Goal: Task Accomplishment & Management: Manage account settings

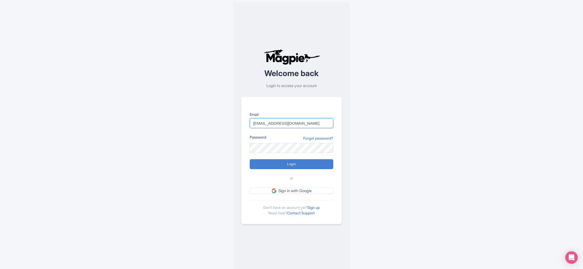
type input "info@increasewebconversions.com"
click at [250, 159] on input "Login" at bounding box center [292, 164] width 84 height 10
type input "Logging in..."
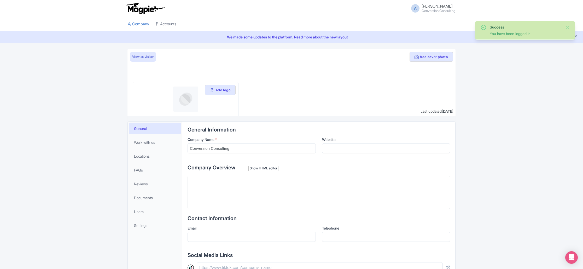
click at [165, 24] on link "Accounts" at bounding box center [166, 24] width 21 height 14
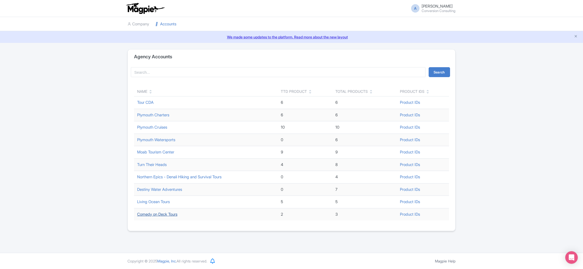
click at [162, 215] on link "Comedy on Deck Tours" at bounding box center [157, 214] width 40 height 5
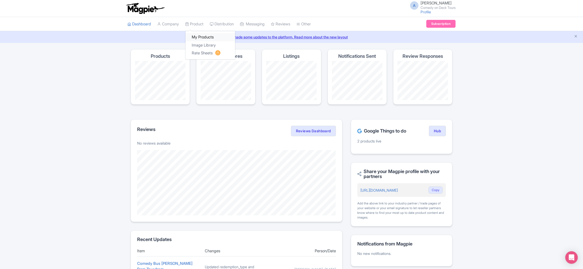
click at [199, 38] on link "My Products" at bounding box center [211, 37] width 50 height 8
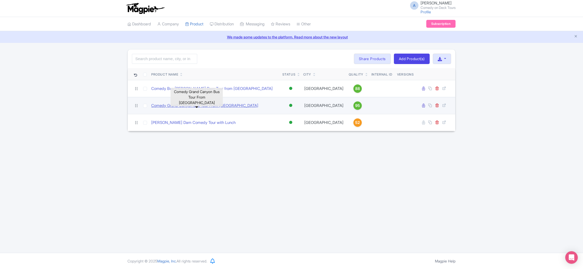
click at [215, 107] on link "Comedy Grand Canyon Bus Tour From [GEOGRAPHIC_DATA]" at bounding box center [204, 106] width 107 height 6
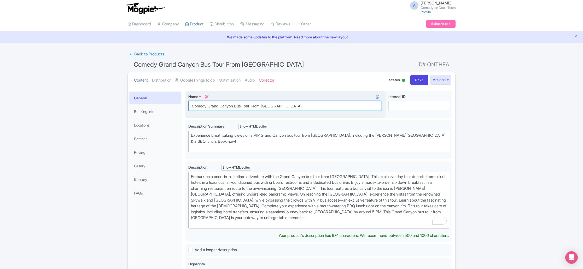
click at [286, 107] on input "Comedy Grand Canyon Bus Tour From Las Vegas" at bounding box center [284, 106] width 193 height 10
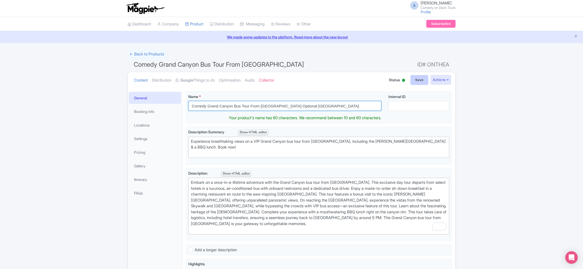
type input "Comedy Grand Canyon Bus Tour From [GEOGRAPHIC_DATA] Optional [GEOGRAPHIC_DATA]"
click at [412, 79] on input "Save" at bounding box center [420, 80] width 18 height 10
type input "Saving..."
